Goal: Task Accomplishment & Management: Manage account settings

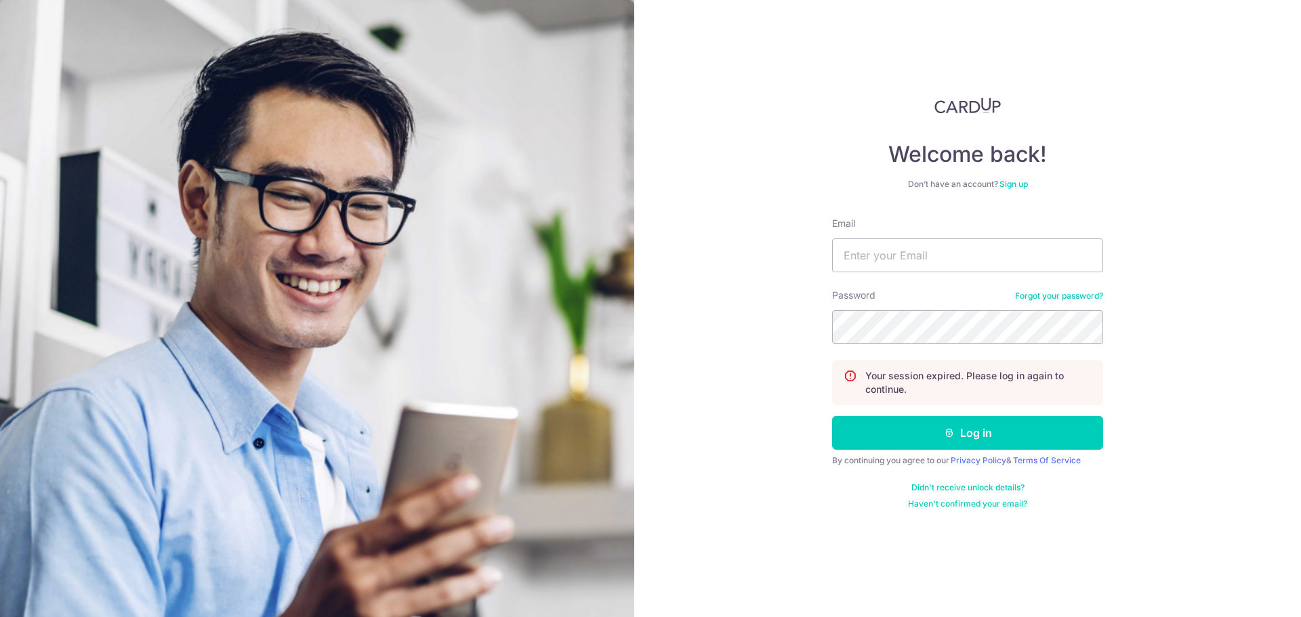
click at [959, 282] on form "Email Password Forgot your password? Your session expired. Please log in again …" at bounding box center [967, 363] width 271 height 293
click at [956, 259] on input "Email" at bounding box center [967, 256] width 271 height 34
type input "[PERSON_NAME][EMAIL_ADDRESS][PERSON_NAME][DOMAIN_NAME]"
click at [832, 416] on button "Log in" at bounding box center [967, 433] width 271 height 34
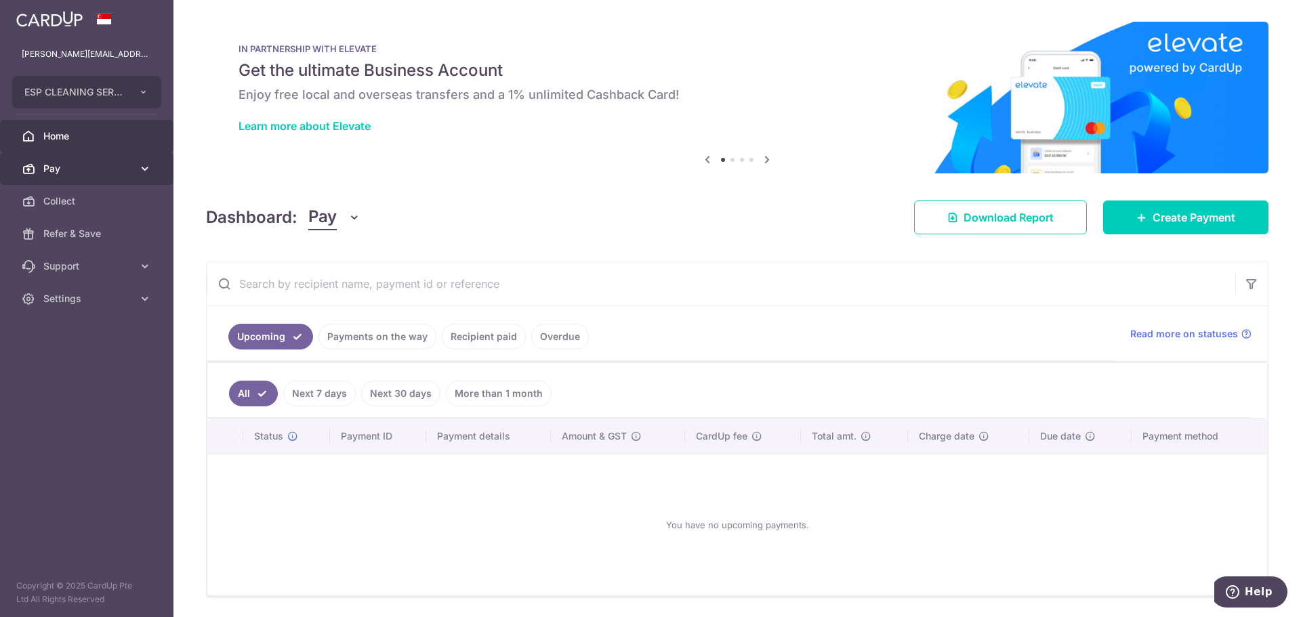
click at [146, 170] on icon at bounding box center [145, 169] width 14 height 14
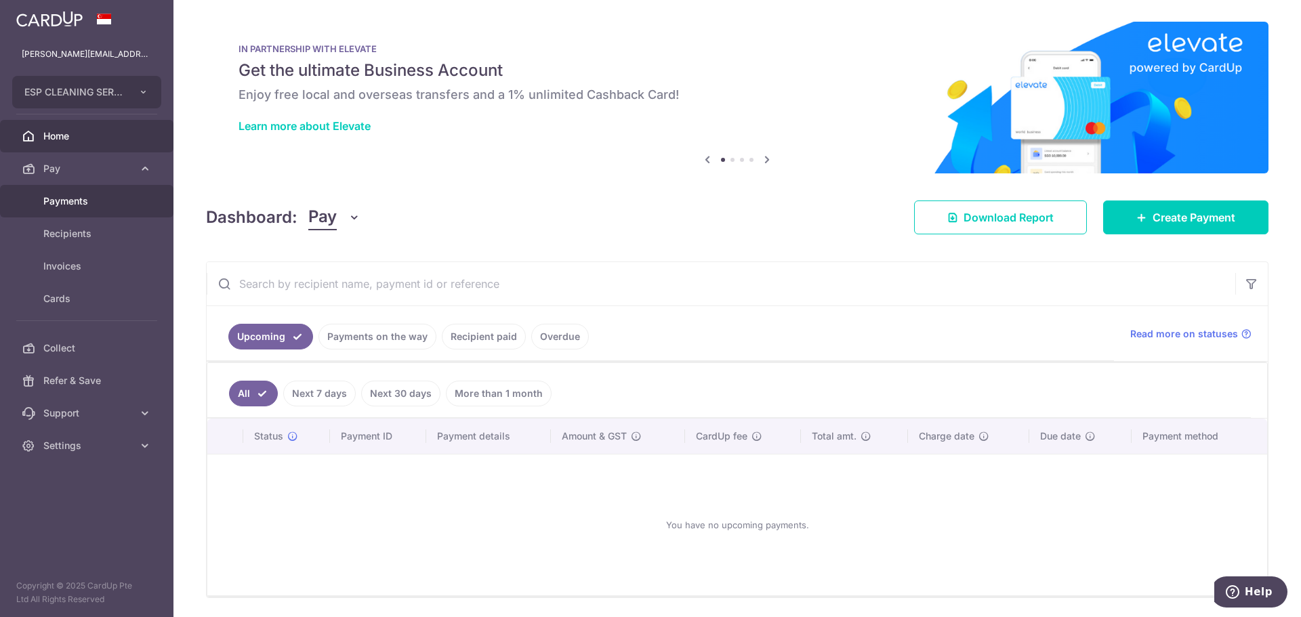
click at [97, 203] on span "Payments" at bounding box center [87, 202] width 89 height 14
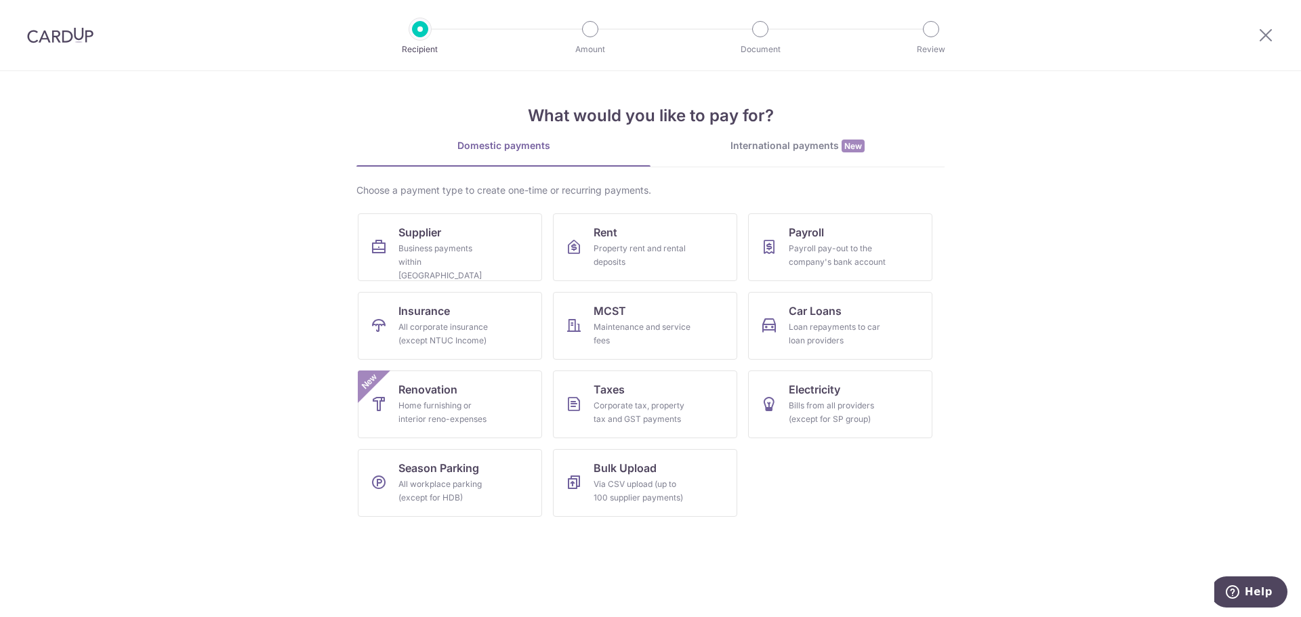
click at [50, 42] on img at bounding box center [60, 35] width 66 height 16
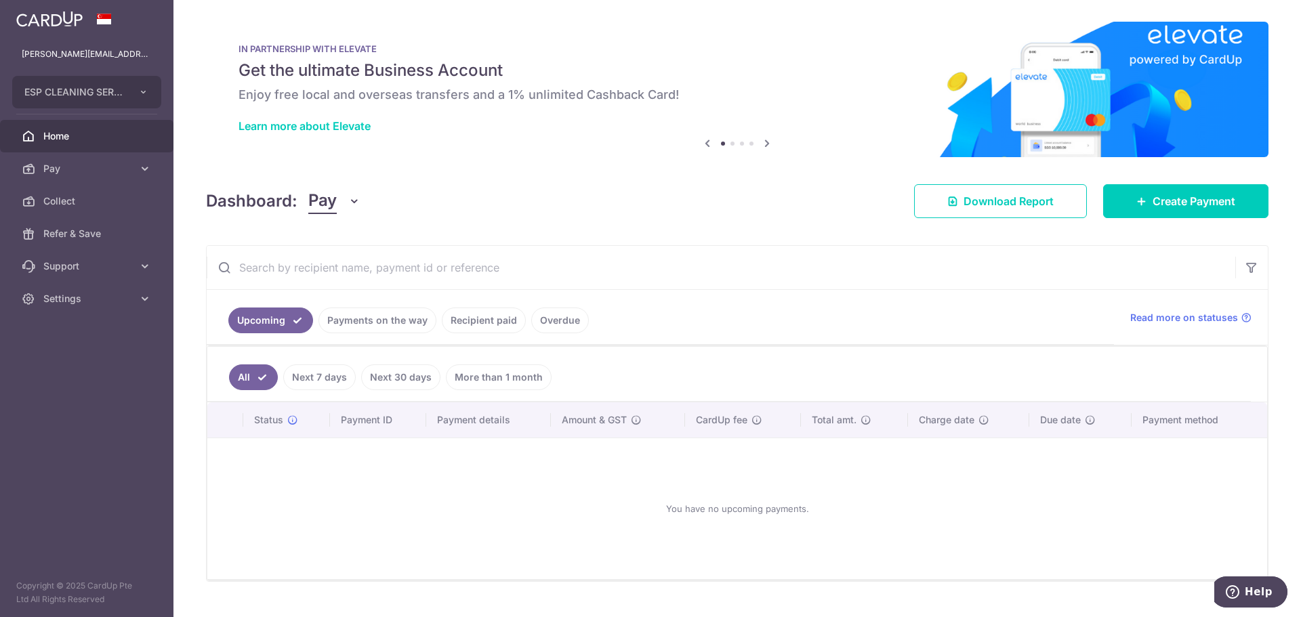
click at [491, 323] on link "Recipient paid" at bounding box center [484, 321] width 84 height 26
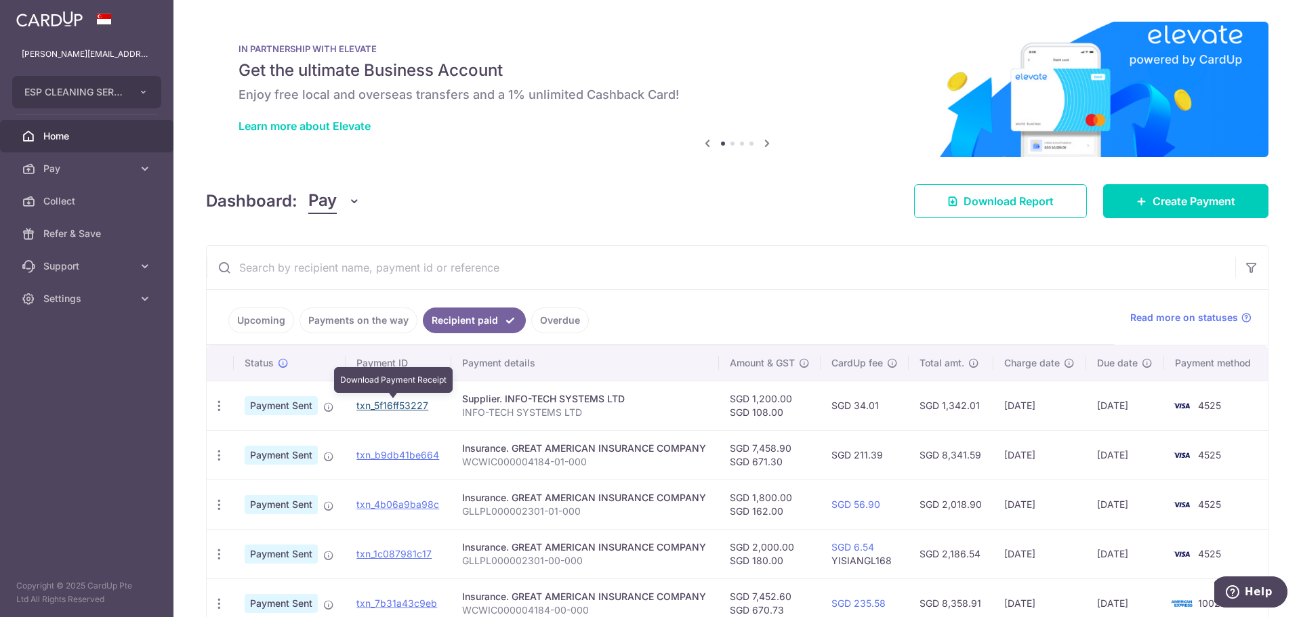
click at [393, 404] on link "txn_5f16ff53227" at bounding box center [393, 406] width 72 height 12
